Goal: Information Seeking & Learning: Understand process/instructions

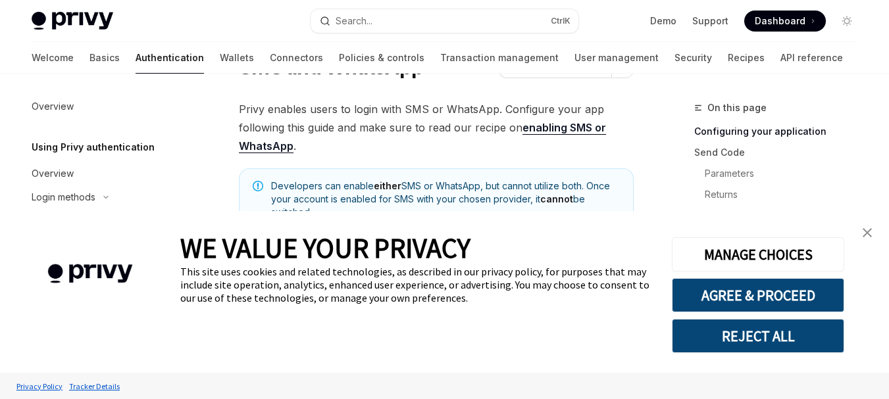
scroll to position [132, 0]
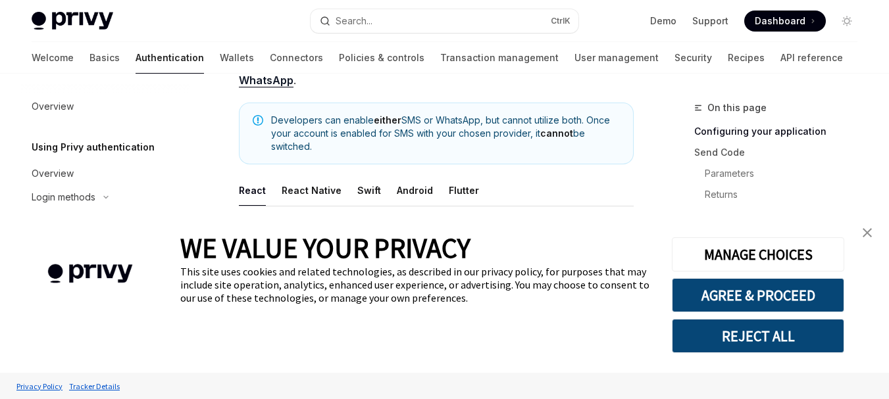
click at [854, 230] on link "close banner" at bounding box center [867, 233] width 26 height 26
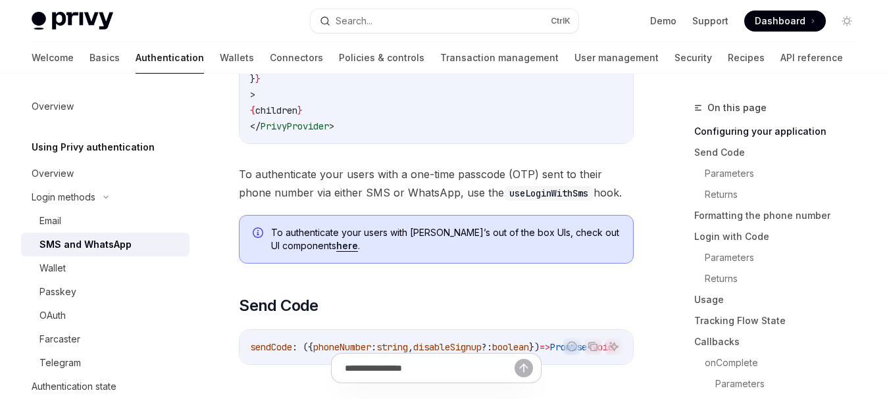
scroll to position [526, 0]
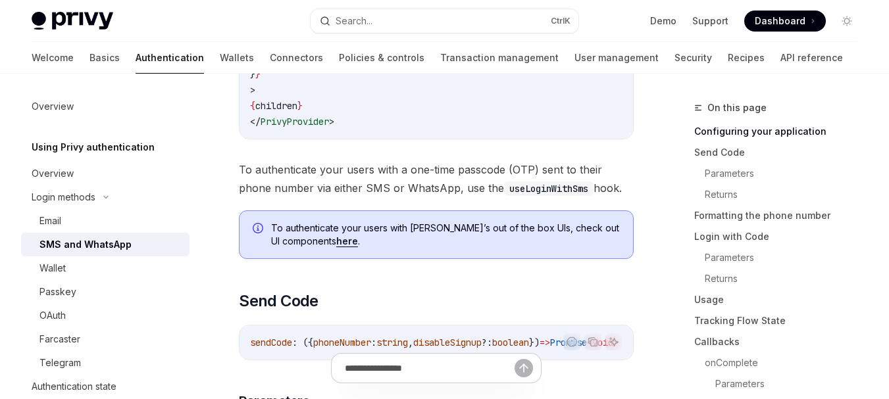
type textarea "*"
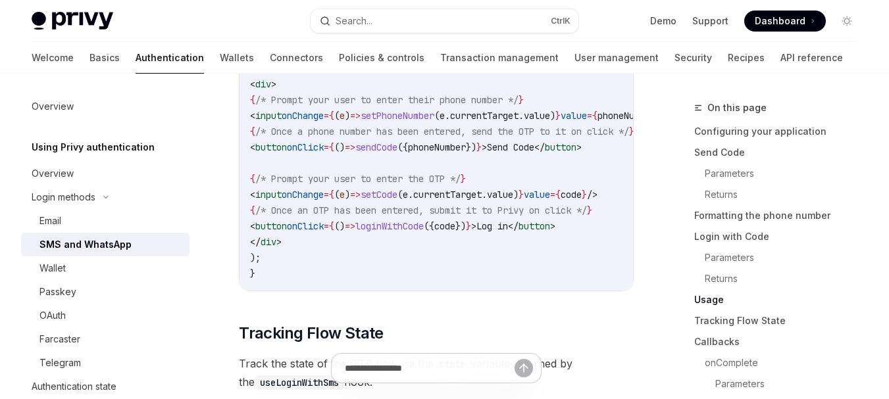
scroll to position [1973, 0]
click at [283, 245] on code "import { useState } from "react" ; import { useLoginWithSms } from "@privy-io/r…" at bounding box center [476, 106] width 453 height 347
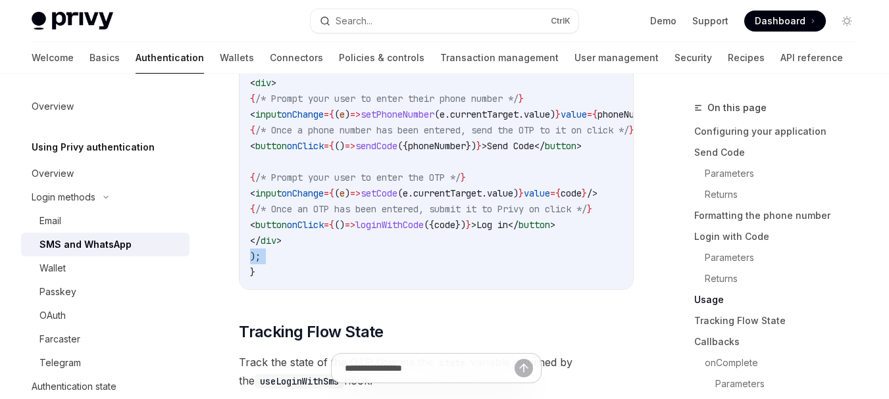
click at [283, 245] on code "import { useState } from "react" ; import { useLoginWithSms } from "@privy-io/r…" at bounding box center [476, 106] width 453 height 347
click at [294, 256] on code "import { useState } from "react" ; import { useLoginWithSms } from "@privy-io/r…" at bounding box center [476, 106] width 453 height 347
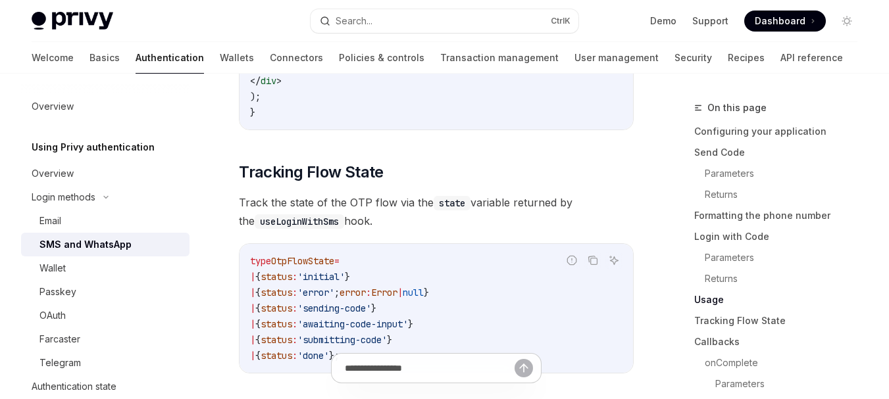
scroll to position [2170, 0]
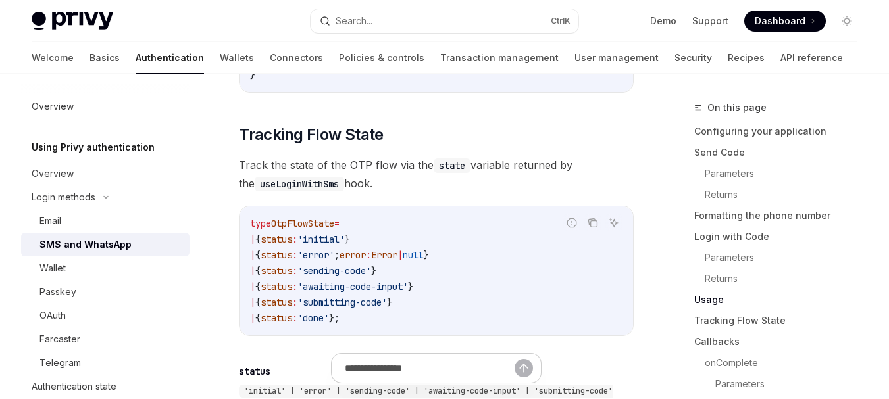
click at [372, 184] on span "Track the state of the OTP flow via the state variable returned by the useLogin…" at bounding box center [436, 174] width 395 height 37
drag, startPoint x: 374, startPoint y: 185, endPoint x: 207, endPoint y: 121, distance: 178.4
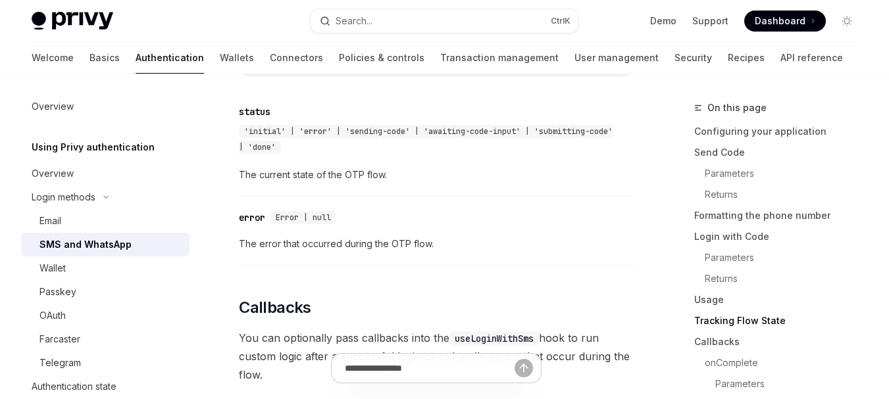
scroll to position [2434, 0]
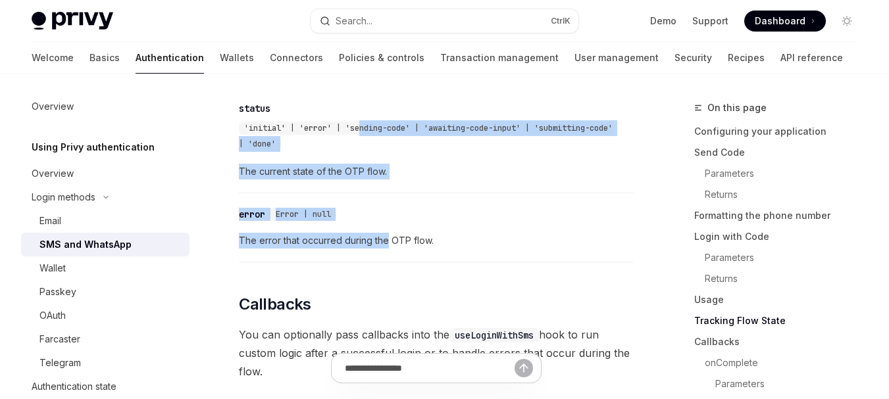
drag, startPoint x: 364, startPoint y: 109, endPoint x: 388, endPoint y: 230, distance: 124.0
click at [388, 233] on span "The error that occurred during the OTP flow." at bounding box center [436, 241] width 395 height 16
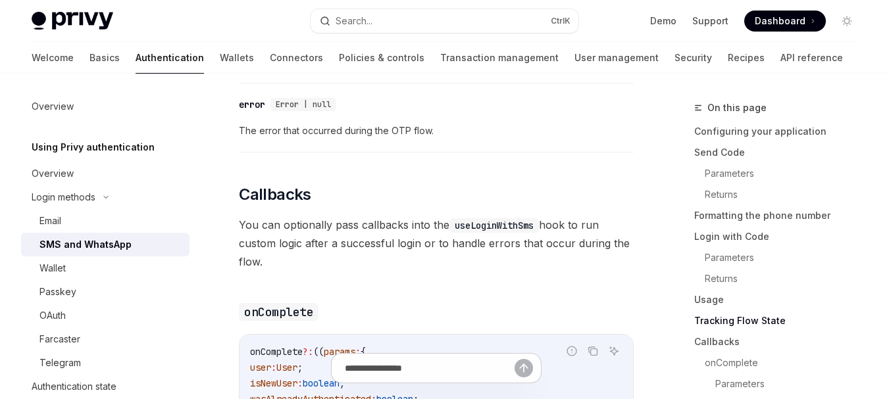
scroll to position [2565, 0]
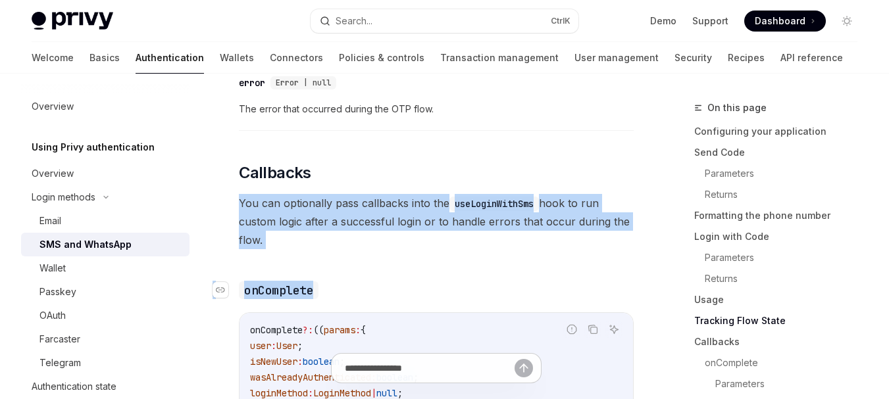
drag, startPoint x: 368, startPoint y: 132, endPoint x: 378, endPoint y: 281, distance: 149.0
click at [378, 281] on h3 "​ onComplete" at bounding box center [436, 290] width 395 height 18
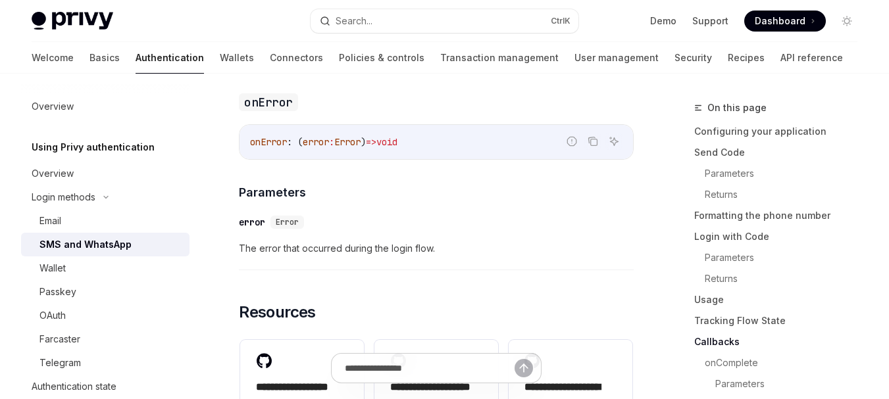
scroll to position [3354, 0]
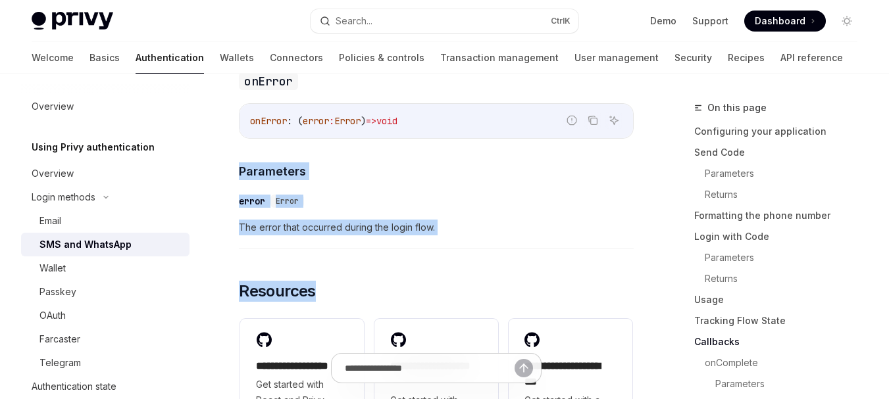
drag, startPoint x: 239, startPoint y: 147, endPoint x: 466, endPoint y: 258, distance: 252.7
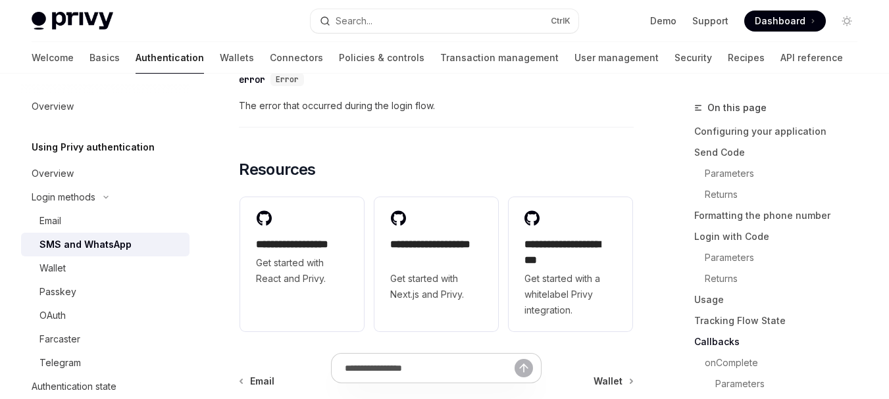
scroll to position [3486, 0]
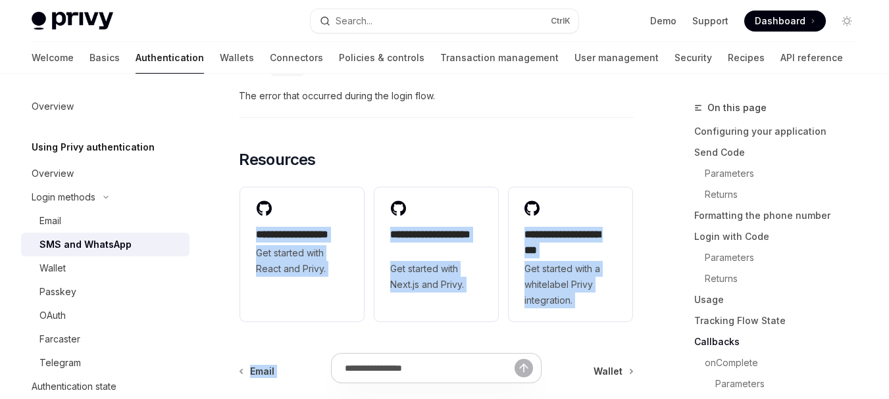
drag, startPoint x: 450, startPoint y: 145, endPoint x: 461, endPoint y: 344, distance: 198.9
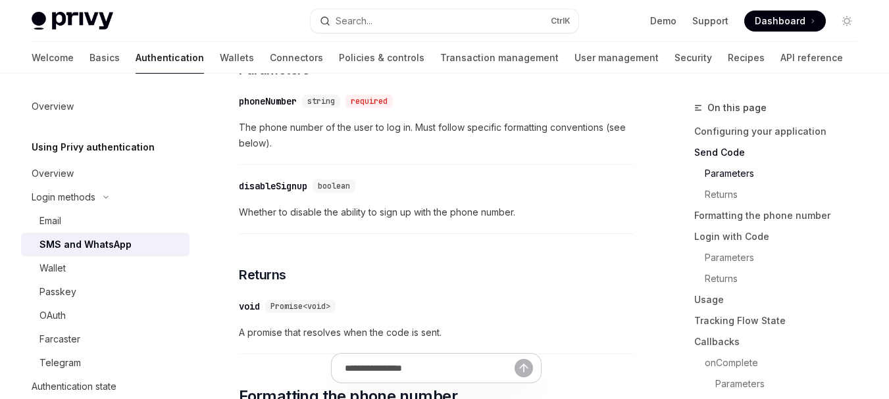
scroll to position [857, 0]
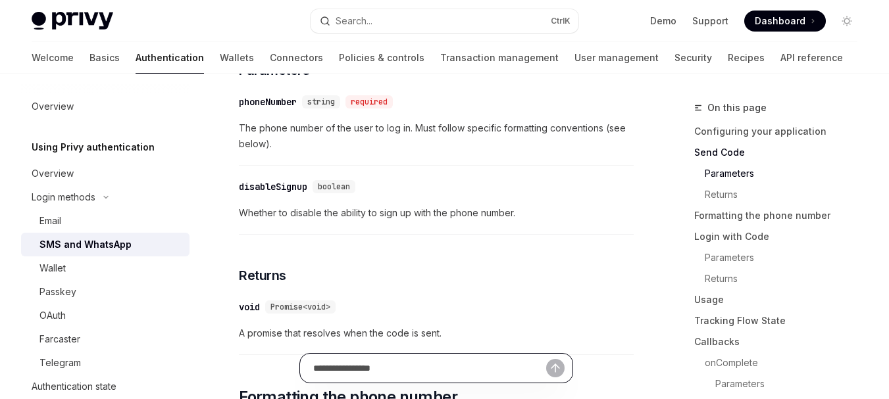
click at [425, 366] on input "Ask a question..." at bounding box center [429, 368] width 233 height 29
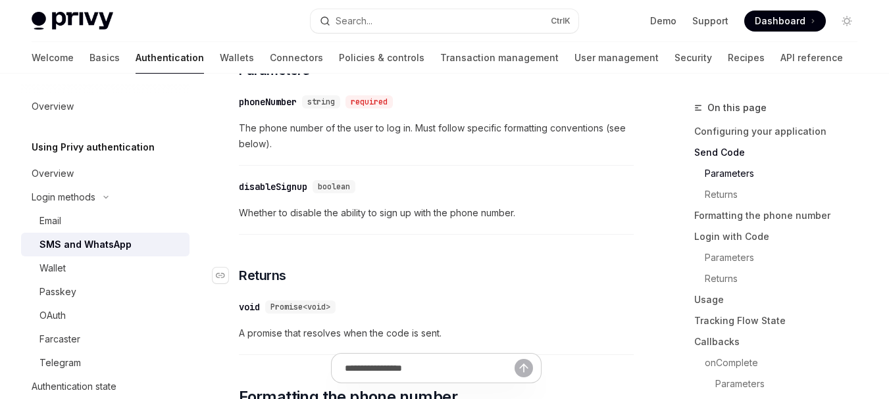
click at [419, 285] on h3 "​ Returns" at bounding box center [436, 275] width 395 height 18
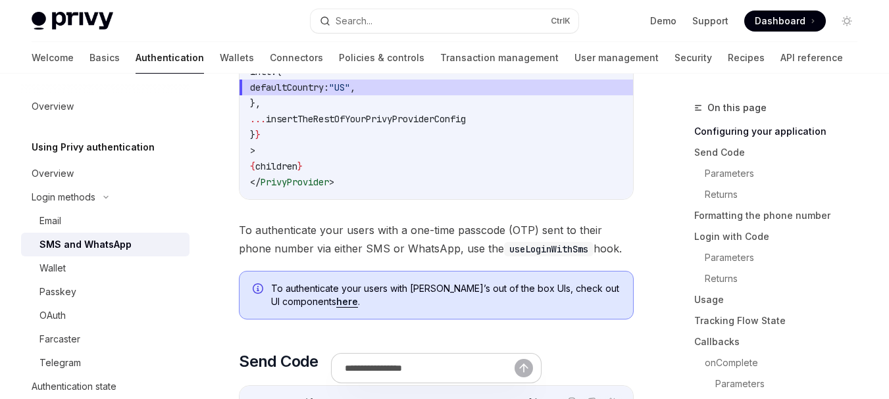
scroll to position [397, 0]
